Goal: Transaction & Acquisition: Purchase product/service

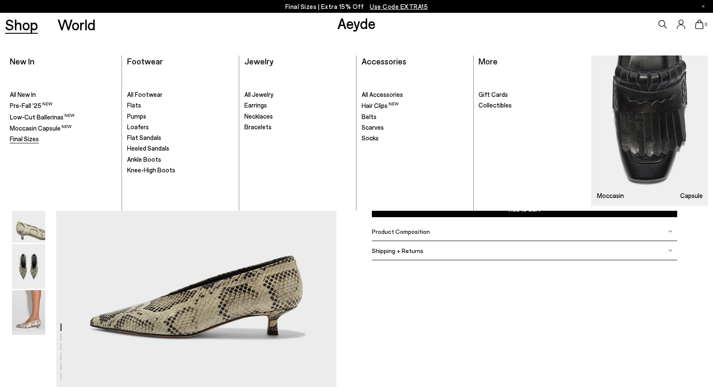
click at [33, 140] on span "Final Sizes" at bounding box center [24, 139] width 29 height 8
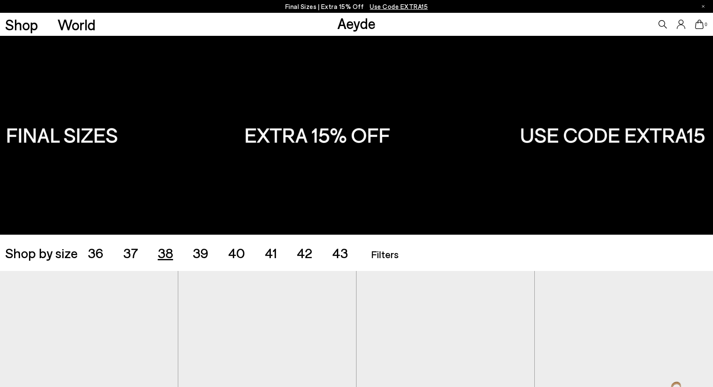
click at [167, 257] on span "38" at bounding box center [165, 252] width 15 height 16
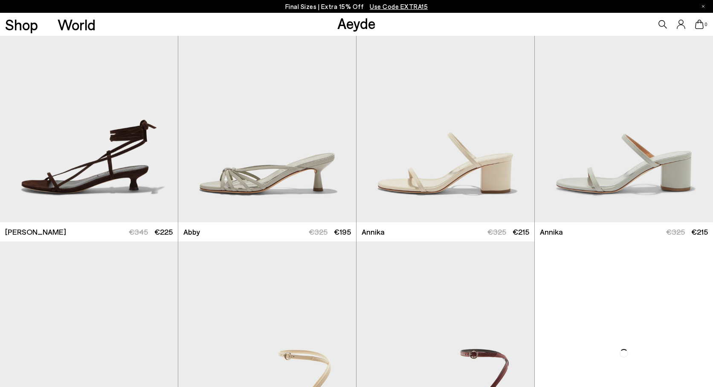
scroll to position [543, 0]
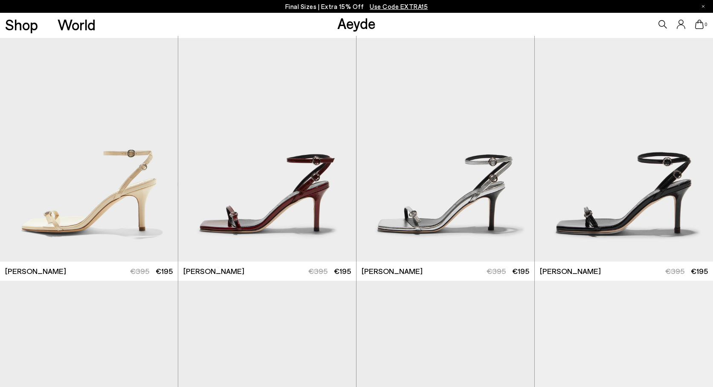
scroll to position [2060, 0]
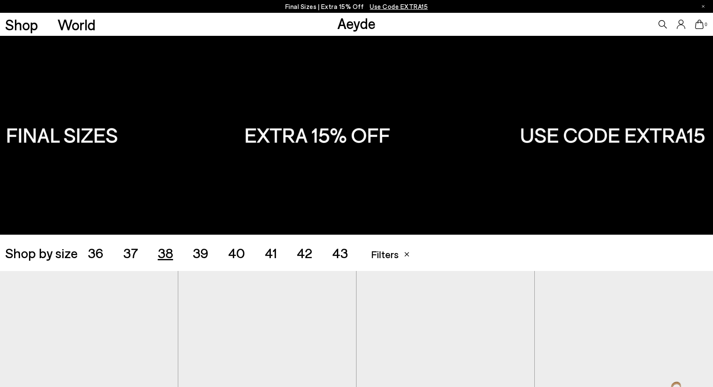
click at [131, 250] on span "37" at bounding box center [130, 252] width 15 height 16
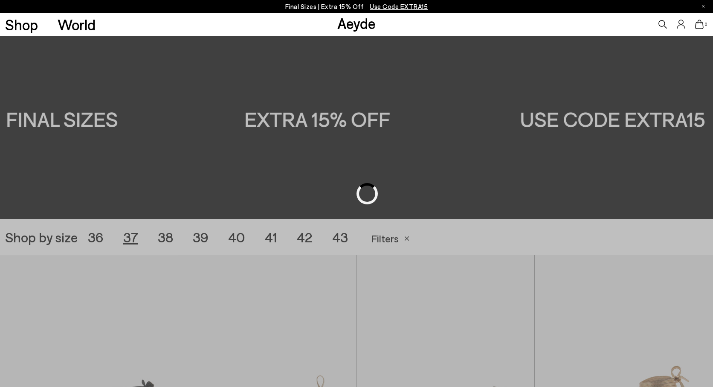
scroll to position [199, 0]
